Goal: Task Accomplishment & Management: Manage account settings

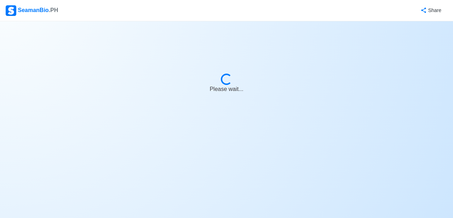
select select "Visible for Hiring"
select select "PH"
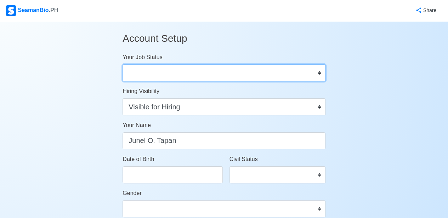
click at [301, 71] on select "Onboard Actively Looking for Job Not Looking for Job" at bounding box center [224, 72] width 203 height 17
select select "Actively Looking for Job"
click at [123, 64] on select "Onboard Actively Looking for Job Not Looking for Job" at bounding box center [224, 72] width 203 height 17
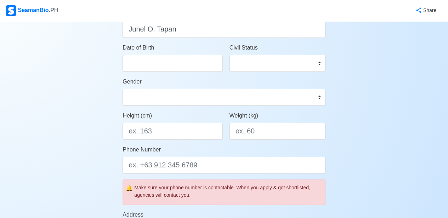
scroll to position [112, 0]
select select "****"
select select "*********"
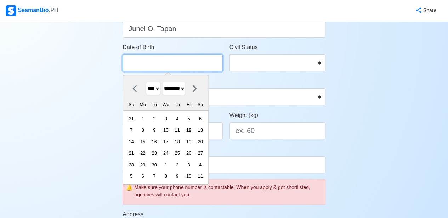
click at [183, 62] on input "Date of Birth" at bounding box center [173, 63] width 100 height 17
click at [159, 90] on select "**** **** **** **** **** **** **** **** **** **** **** **** **** **** **** ****…" at bounding box center [153, 89] width 15 height 14
select select "****"
click at [146, 82] on select "**** **** **** **** **** **** **** **** **** **** **** **** **** **** **** ****…" at bounding box center [153, 89] width 15 height 14
click at [186, 88] on select "******* ******** ***** ***** *** **** **** ****** ********* ******* ******** **…" at bounding box center [174, 89] width 24 height 14
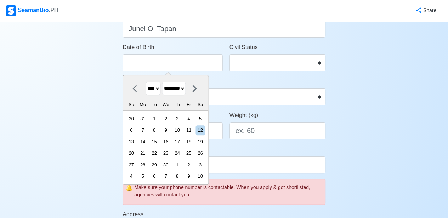
select select "*****"
click at [164, 82] on select "******* ******** ***** ***** *** **** **** ****** ********* ******* ******** **…" at bounding box center [174, 89] width 24 height 14
click at [159, 165] on div "28" at bounding box center [154, 165] width 10 height 10
type input "04/28/1992"
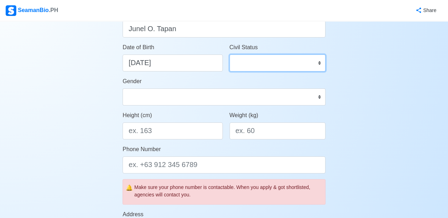
click at [300, 63] on select "Single Married Widowed Separated" at bounding box center [277, 63] width 96 height 17
select select "Single"
click at [229, 55] on select "Single Married Widowed Separated" at bounding box center [277, 63] width 96 height 17
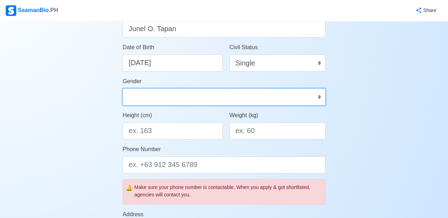
click at [240, 99] on select "Male Female" at bounding box center [224, 97] width 203 height 17
select select "[DEMOGRAPHIC_DATA]"
click at [123, 89] on select "Male Female" at bounding box center [224, 97] width 203 height 17
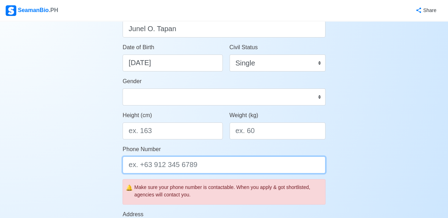
click at [227, 165] on input "Phone Number" at bounding box center [224, 165] width 203 height 17
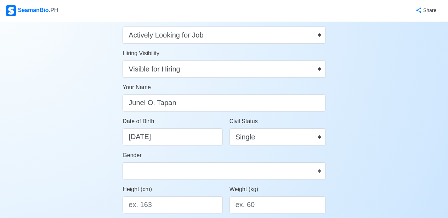
scroll to position [0, 0]
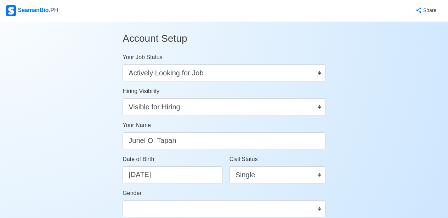
type input "+639208030443"
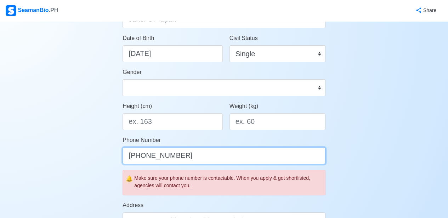
scroll to position [124, 0]
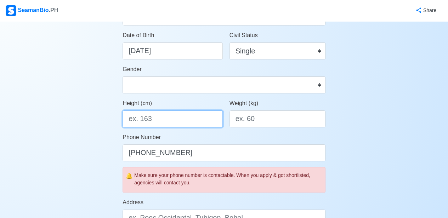
click at [175, 119] on input "Height (cm)" at bounding box center [173, 118] width 100 height 17
type input "165"
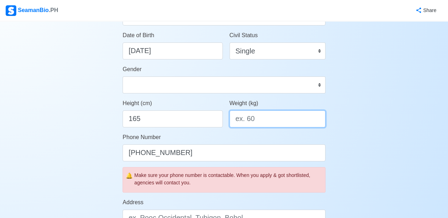
click at [264, 119] on input "Weight (kg)" at bounding box center [277, 118] width 96 height 17
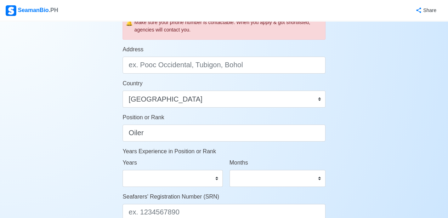
scroll to position [277, 0]
type input "59"
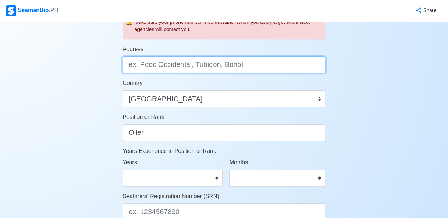
click at [258, 62] on input "Address" at bounding box center [224, 64] width 203 height 17
type input "l"
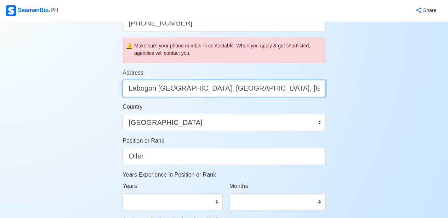
scroll to position [254, 0]
type input "Labogon Mandaue City, Cebu"
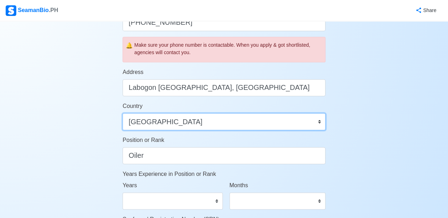
click at [316, 119] on select "Afghanistan Åland Islands Albania Algeria American Samoa Andorra Angola Anguill…" at bounding box center [224, 121] width 203 height 17
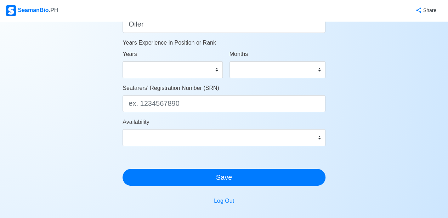
scroll to position [387, 0]
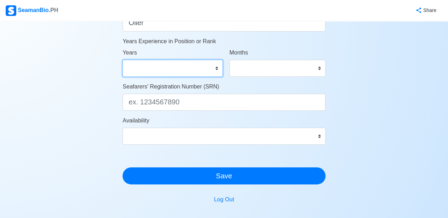
click at [215, 69] on select "0 1 2 3 4 5 6 7 8 9 10 11 12 13 14 15 16 17 18 19 20 21 22 23 24 25 26 27 28 29…" at bounding box center [173, 68] width 100 height 17
select select "4"
click at [123, 60] on select "0 1 2 3 4 5 6 7 8 9 10 11 12 13 14 15 16 17 18 19 20 21 22 23 24 25 26 27 28 29…" at bounding box center [173, 68] width 100 height 17
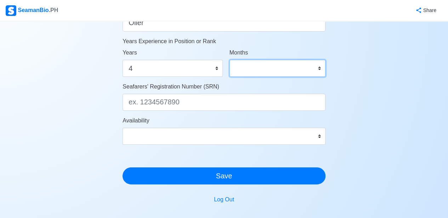
click at [305, 66] on select "0 1 2 3 4 5 6 7 8 9 10 11" at bounding box center [277, 68] width 96 height 17
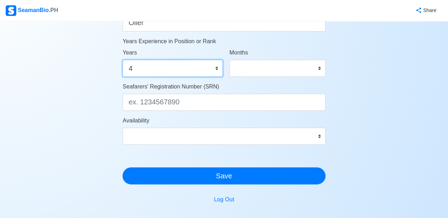
click at [152, 72] on select "0 1 2 3 4 5 6 7 8 9 10 11 12 13 14 15 16 17 18 19 20 21 22 23 24 25 26 27 28 29…" at bounding box center [173, 68] width 100 height 17
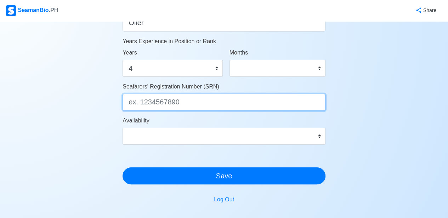
click at [198, 102] on input "Seafarers' Registration Number (SRN)" at bounding box center [224, 102] width 203 height 17
type input "9204280020"
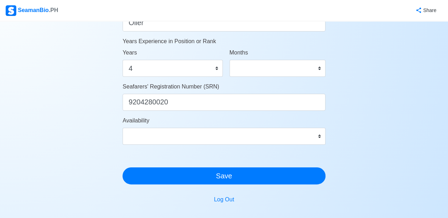
click at [148, 125] on div "Availability Immediate Oct 2025 Nov 2025 Dec 2025 Jan 2026 Feb 2026 Mar 2026 Ap…" at bounding box center [224, 130] width 203 height 28
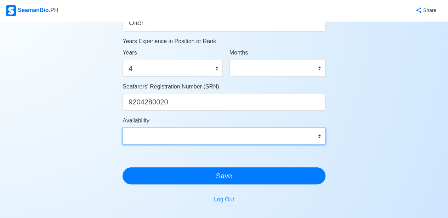
click at [149, 134] on select "Immediate Oct 2025 Nov 2025 Dec 2025 Jan 2026 Feb 2026 Mar 2026 Apr 2026 May 20…" at bounding box center [224, 136] width 203 height 17
select select "4102416000000"
click at [123, 128] on select "Immediate Oct 2025 Nov 2025 Dec 2025 Jan 2026 Feb 2026 Mar 2026 Apr 2026 May 20…" at bounding box center [224, 136] width 203 height 17
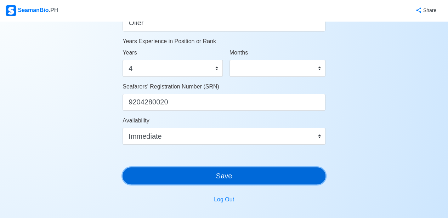
click at [218, 178] on button "Save" at bounding box center [224, 175] width 203 height 17
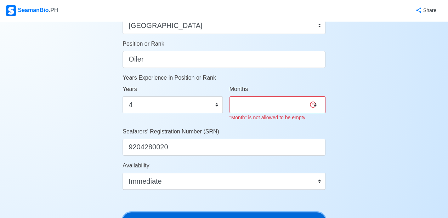
scroll to position [352, 0]
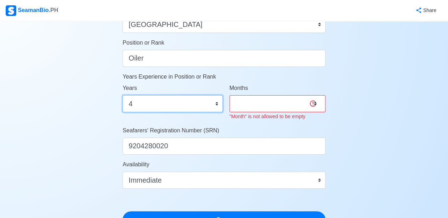
click at [188, 102] on select "0 1 2 3 4 5 6 7 8 9 10 11 12 13 14 15 16 17 18 19 20 21 22 23 24 25 26 27 28 29…" at bounding box center [173, 103] width 100 height 17
select select "2"
click at [123, 95] on select "0 1 2 3 4 5 6 7 8 9 10 11 12 13 14 15 16 17 18 19 20 21 22 23 24 25 26 27 28 29…" at bounding box center [173, 103] width 100 height 17
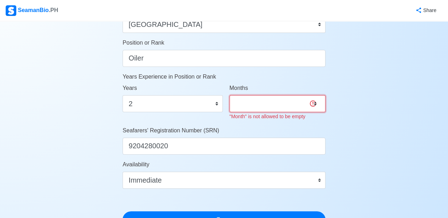
click at [287, 105] on select "0 1 2 3 4 5 6 7 8 9 10 11" at bounding box center [277, 103] width 96 height 17
select select "8"
click at [229, 95] on select "0 1 2 3 4 5 6 7 8 9 10 11" at bounding box center [277, 103] width 96 height 17
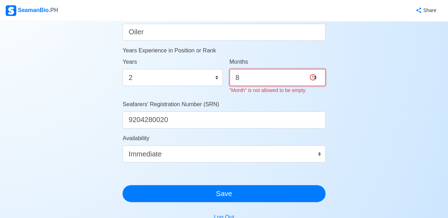
scroll to position [376, 0]
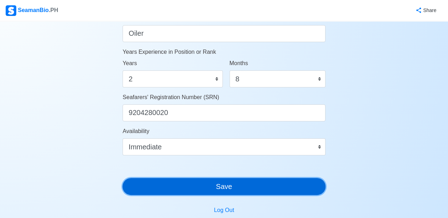
click at [203, 184] on button "Save" at bounding box center [224, 186] width 203 height 17
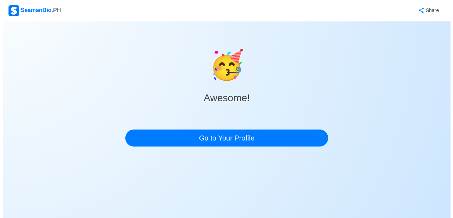
scroll to position [0, 0]
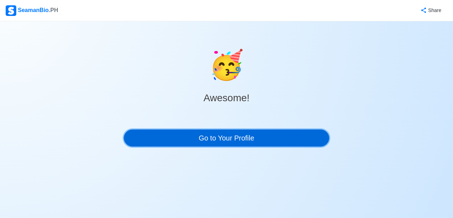
click at [209, 137] on link "Go to Your Profile" at bounding box center [226, 138] width 205 height 17
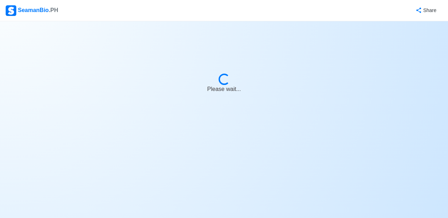
select select "Actively Looking for Job"
select select "Visible for Hiring"
select select "Single"
select select "Male"
select select "PH"
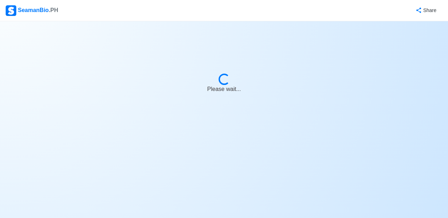
select select "2"
select select "8"
select select "4102416000000"
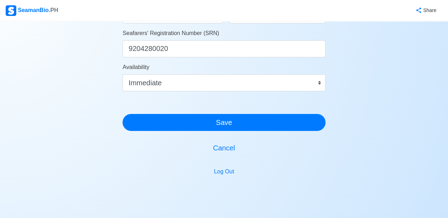
scroll to position [447, 0]
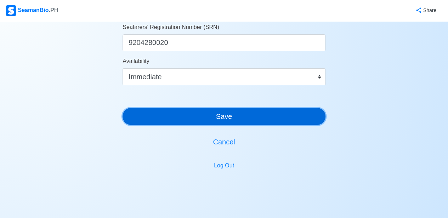
click at [262, 119] on button "Save" at bounding box center [224, 116] width 203 height 17
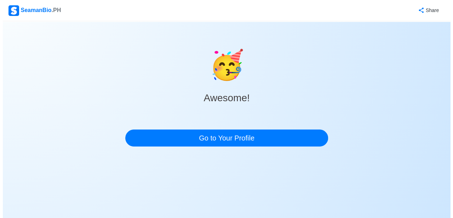
scroll to position [0, 0]
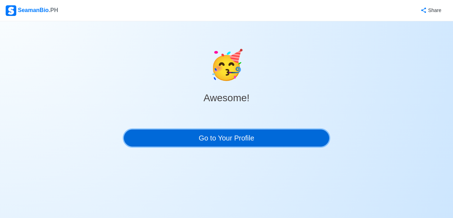
click at [227, 139] on link "Go to Your Profile" at bounding box center [226, 138] width 205 height 17
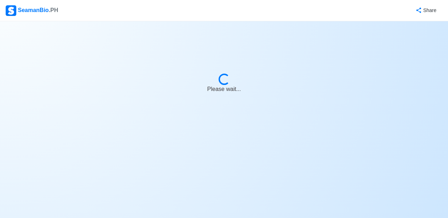
select select "Actively Looking for Job"
select select "Visible for Hiring"
select select "Single"
select select "Male"
select select "PH"
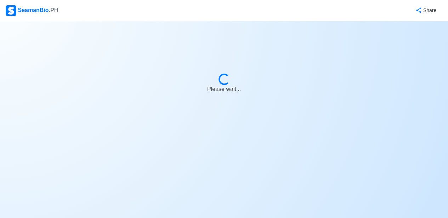
select select "2"
select select "8"
select select "4102416000000"
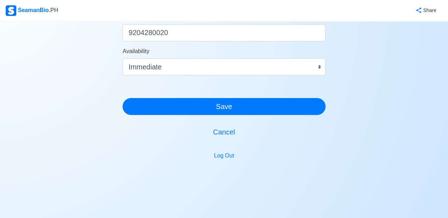
scroll to position [465, 0]
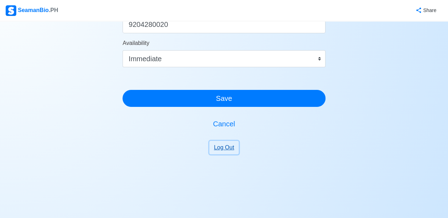
click at [222, 147] on button "Log Out" at bounding box center [223, 147] width 29 height 13
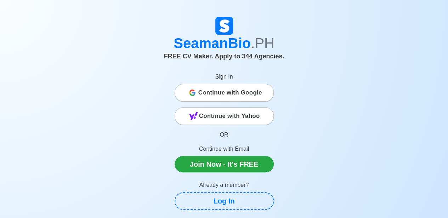
click at [217, 90] on span "Continue with Google" at bounding box center [230, 93] width 64 height 14
